Goal: Task Accomplishment & Management: Manage account settings

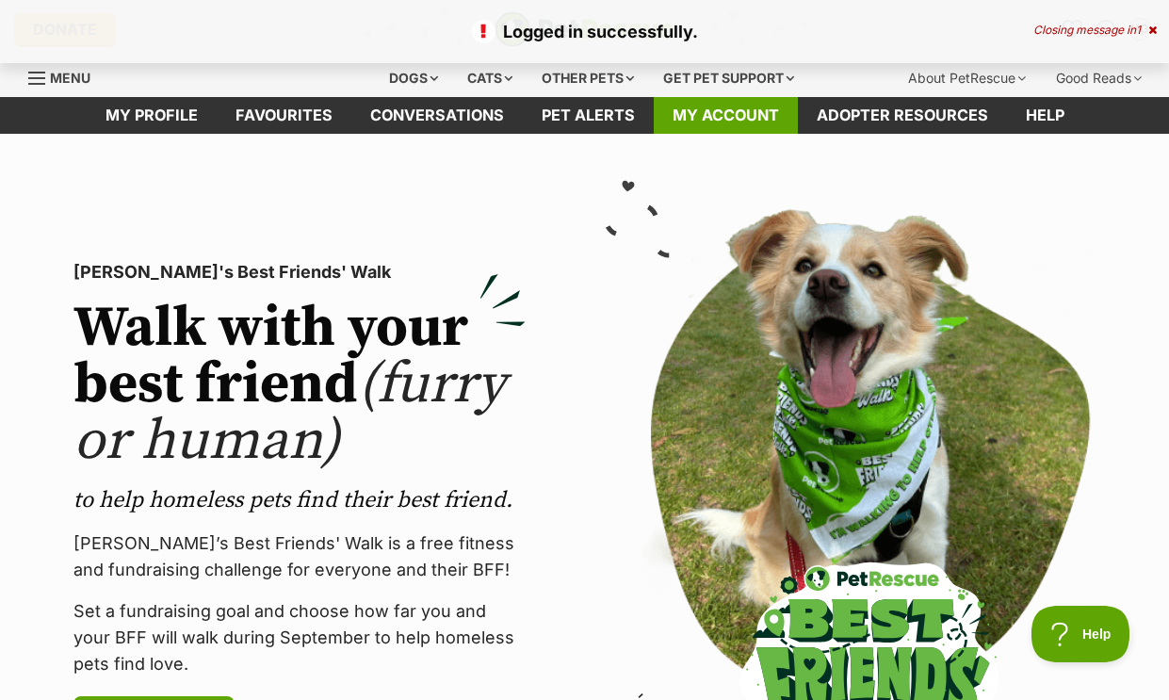
click at [730, 129] on link "My account" at bounding box center [726, 115] width 144 height 37
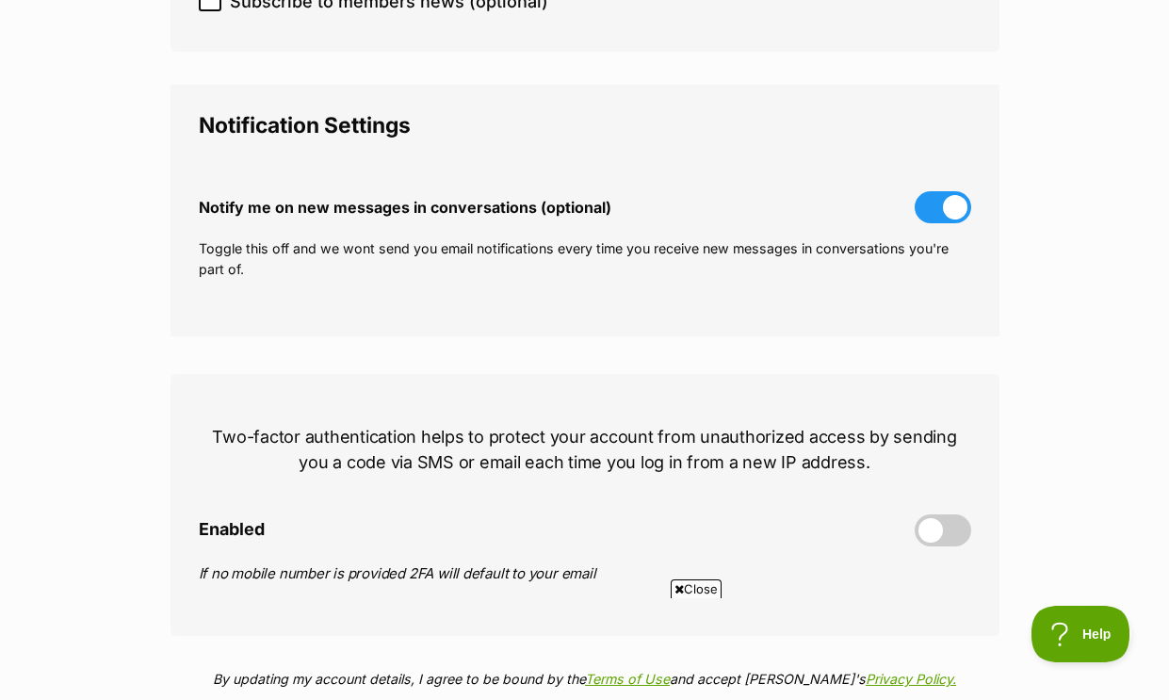
scroll to position [564, 0]
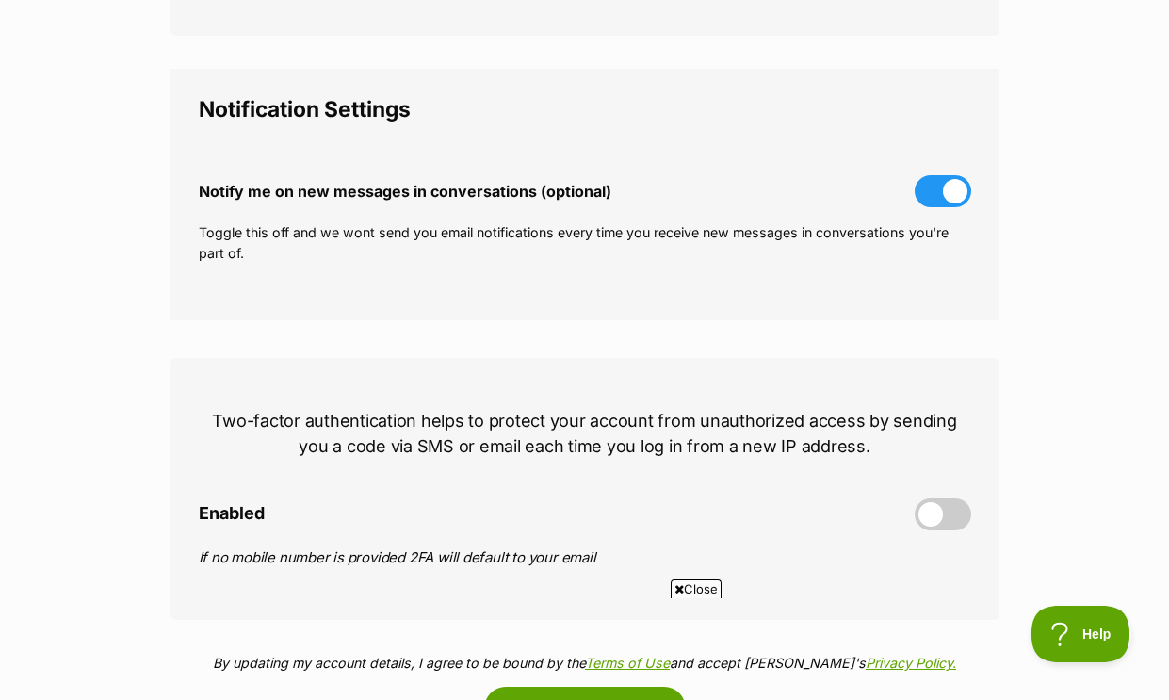
click at [932, 206] on span at bounding box center [943, 191] width 57 height 32
click at [0, 0] on input "Notify me on new messages in conversations (optional)" at bounding box center [0, 0] width 0 height 0
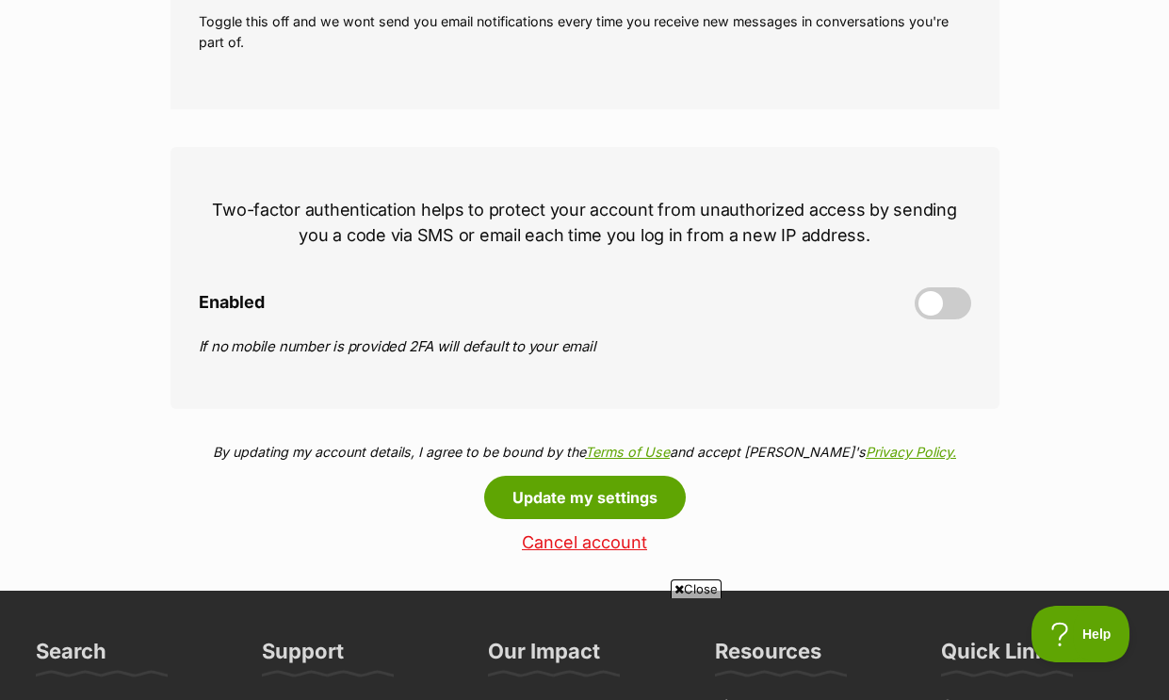
scroll to position [780, 0]
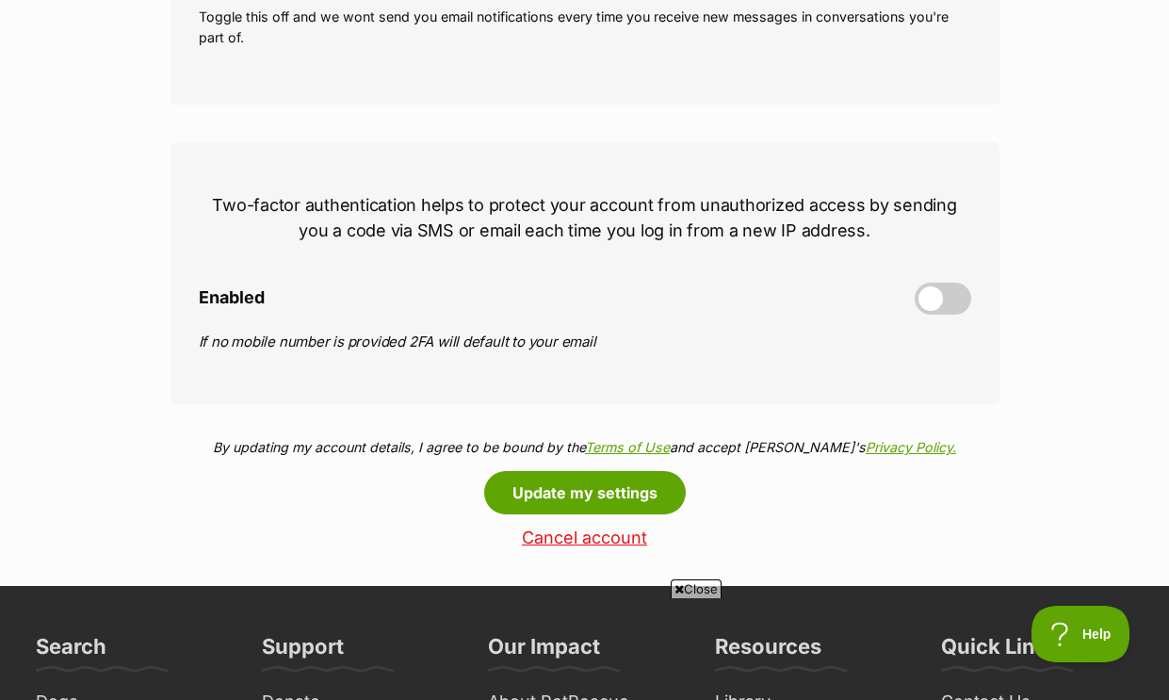
click at [949, 312] on span at bounding box center [943, 299] width 57 height 32
click at [0, 0] on input "Enabled" at bounding box center [0, 0] width 0 height 0
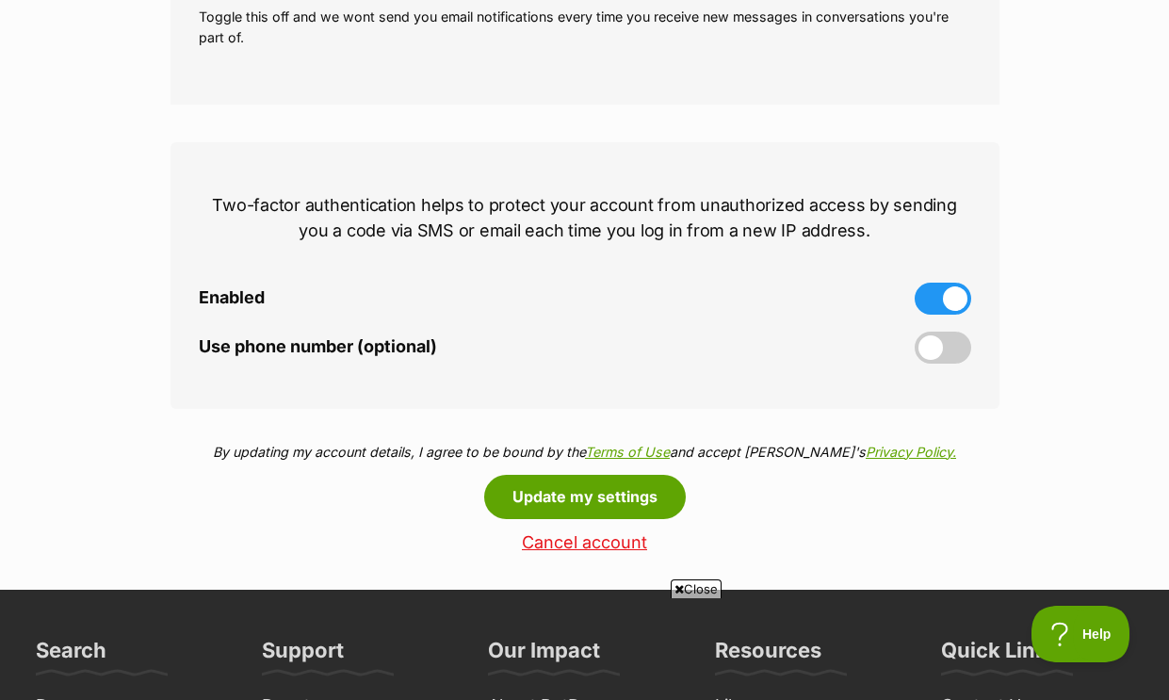
click at [930, 315] on span at bounding box center [943, 299] width 57 height 32
click at [0, 0] on input "Enabled" at bounding box center [0, 0] width 0 height 0
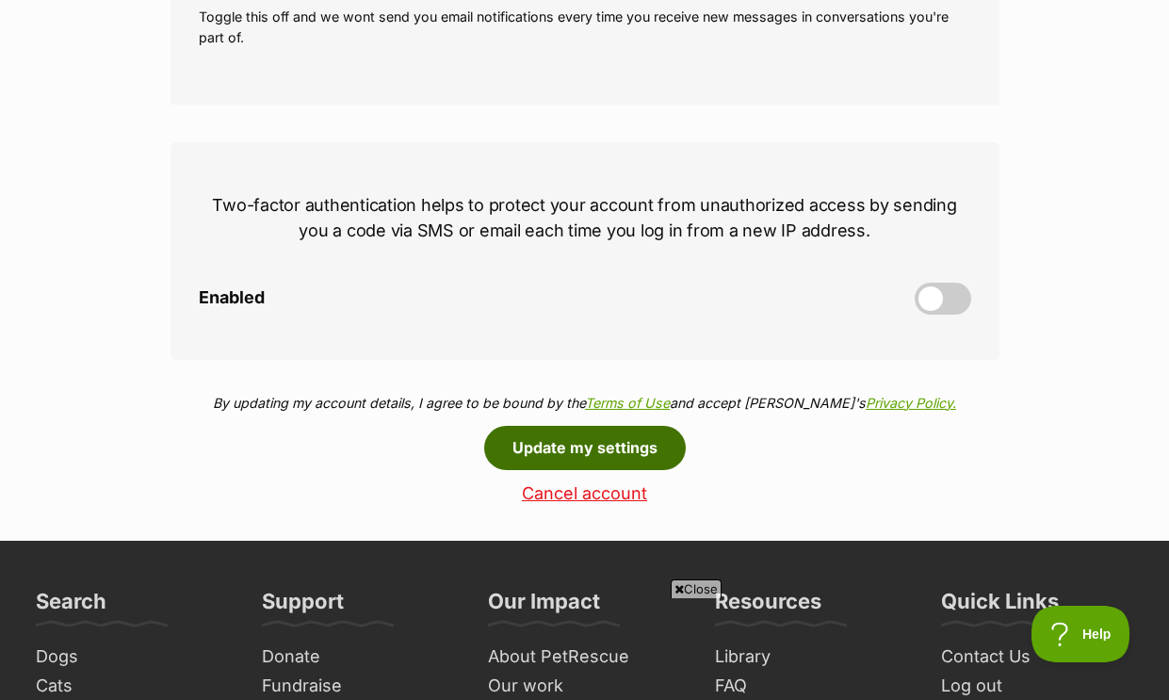
click at [633, 466] on button "Update my settings" at bounding box center [585, 447] width 202 height 43
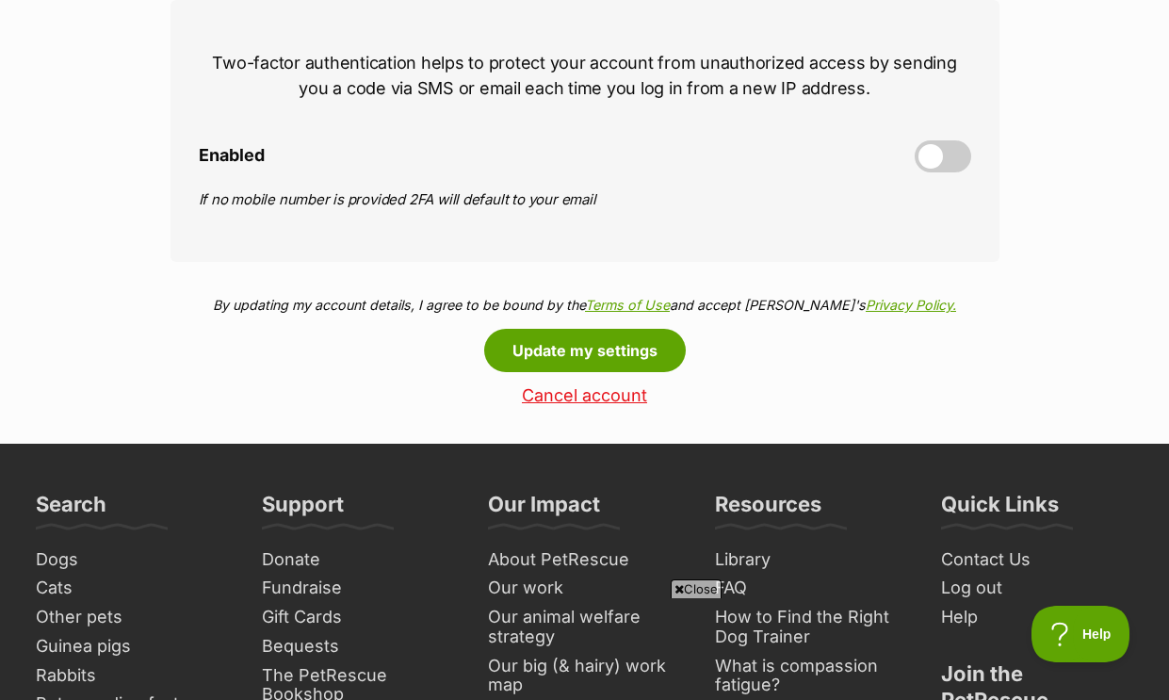
scroll to position [921, 0]
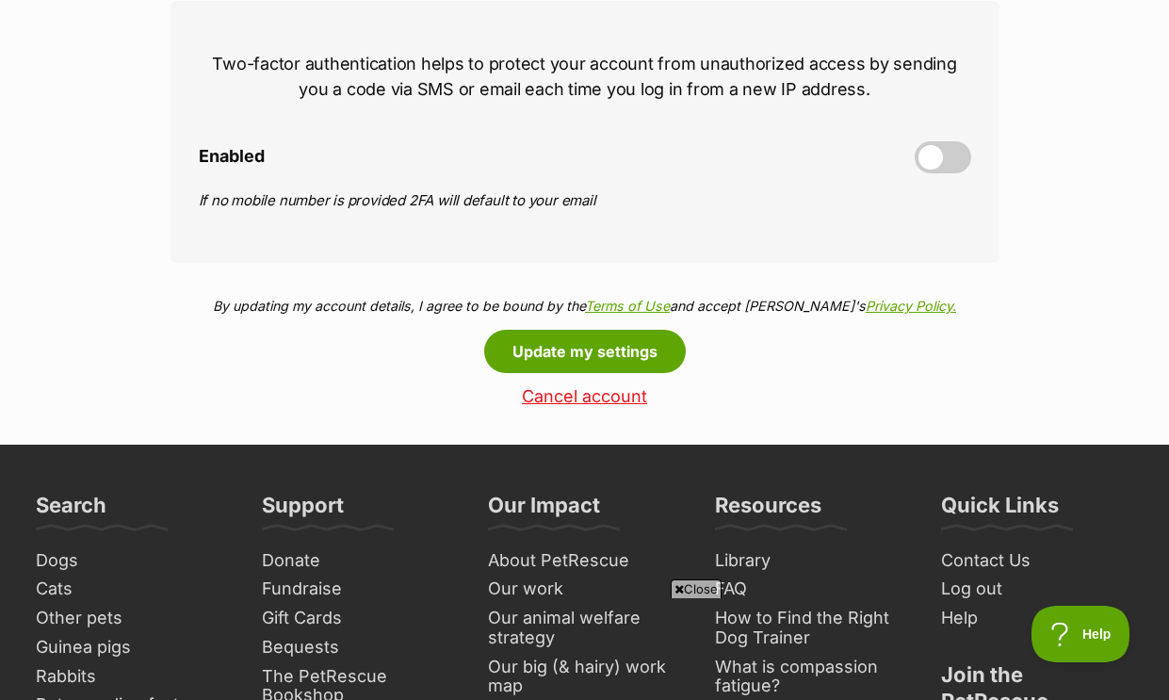
click at [571, 407] on link "Cancel account" at bounding box center [584, 397] width 829 height 20
